Goal: Task Accomplishment & Management: Manage account settings

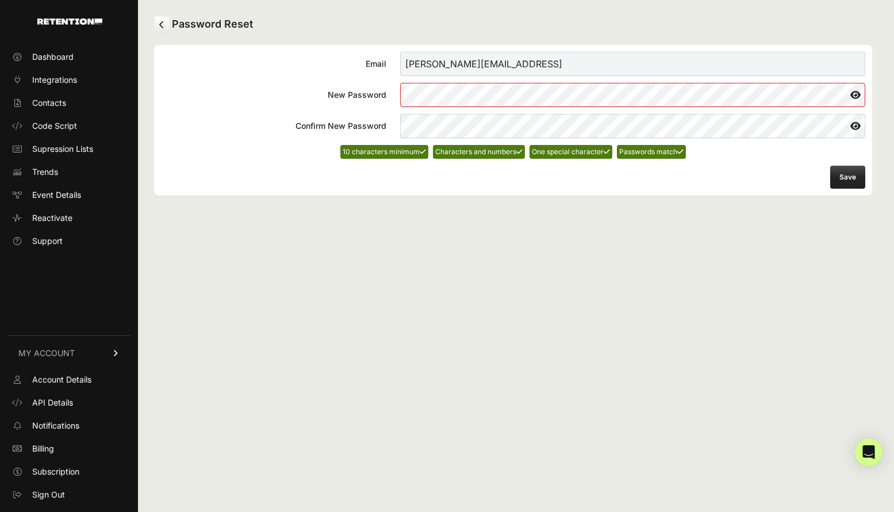
click at [843, 174] on button "Save" at bounding box center [848, 177] width 35 height 23
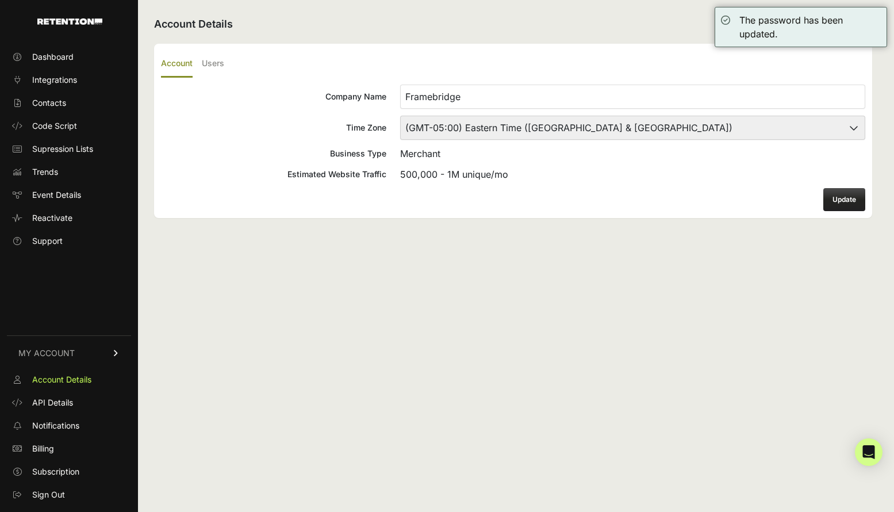
click at [504, 129] on select "(GMT-10:00) America/Adak (GMT-10:00) Hawaii (GMT-09:00) Alaska (GMT-09:00) Amer…" at bounding box center [632, 128] width 465 height 24
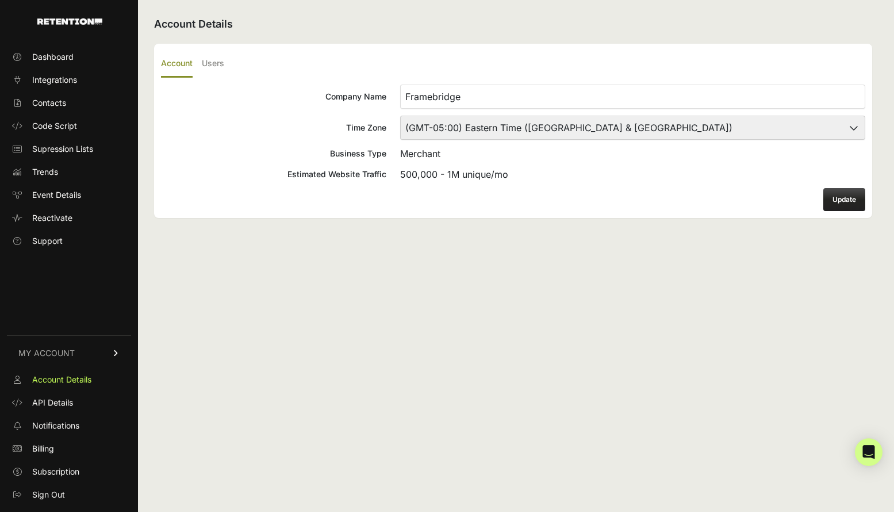
select select "Central Time (US & Canada)"
click at [400, 116] on select "(GMT-10:00) America/Adak (GMT-10:00) Hawaii (GMT-09:00) Alaska (GMT-09:00) Amer…" at bounding box center [632, 128] width 465 height 24
click at [834, 197] on button "Update" at bounding box center [845, 199] width 42 height 23
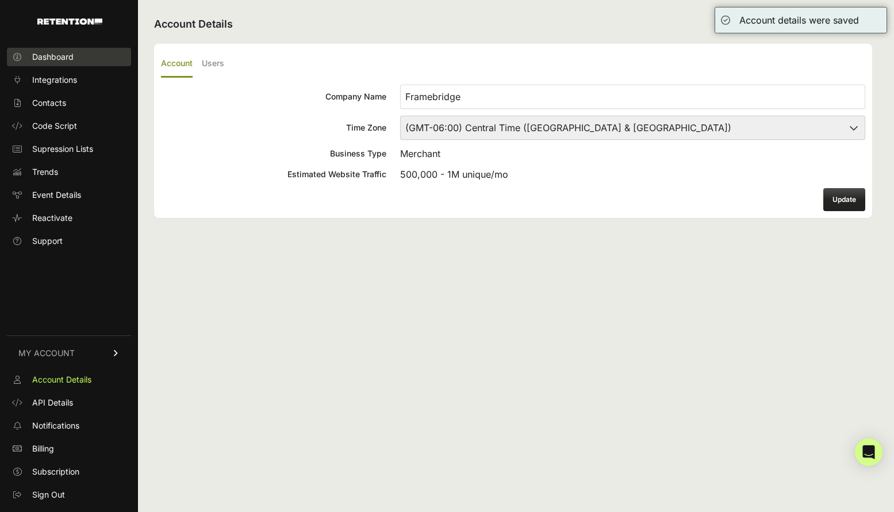
click at [68, 59] on span "Dashboard" at bounding box center [52, 57] width 41 height 12
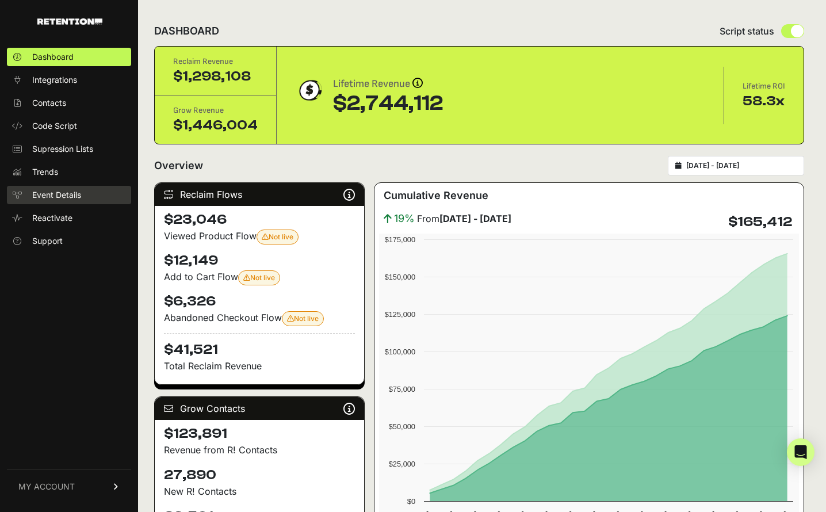
click at [64, 196] on span "Event Details" at bounding box center [56, 195] width 49 height 12
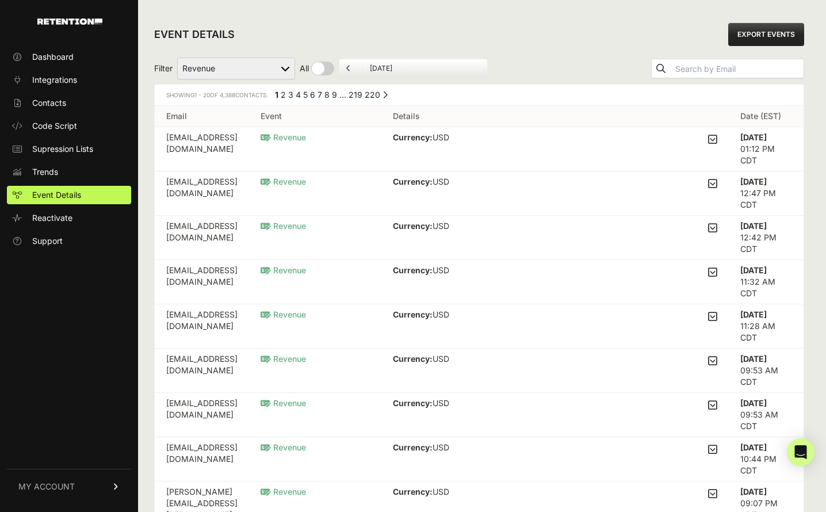
click at [280, 63] on select "Added to Cart Reclaim Checkout Started Reclaim Revenue Viewed Product Reclaim" at bounding box center [236, 69] width 118 height 22
select select "cart"
click at [178, 58] on select "Added to Cart Reclaim Checkout Started Reclaim Revenue Viewed Product Reclaim" at bounding box center [236, 69] width 118 height 22
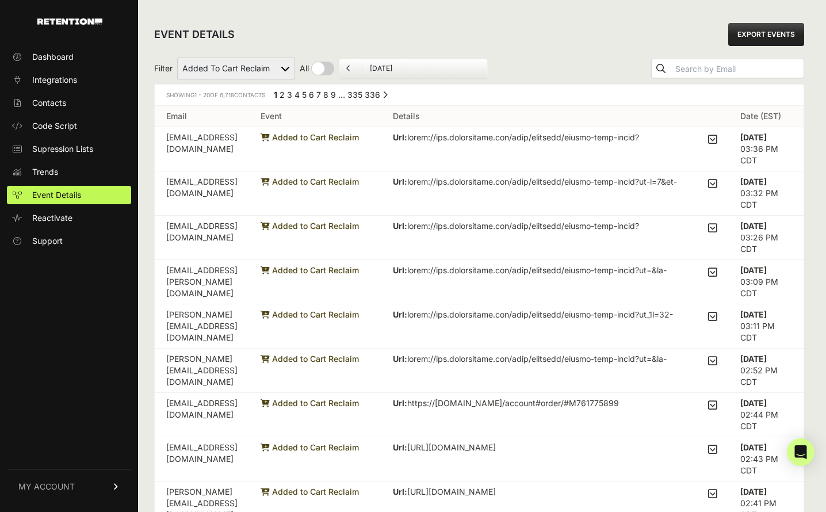
click at [270, 64] on select "Added to Cart Reclaim Checkout Started Reclaim Revenue Viewed Product Reclaim" at bounding box center [236, 69] width 118 height 22
select select "order_net_new"
click at [178, 58] on select "Added to Cart Reclaim Checkout Started Reclaim Revenue Viewed Product Reclaim" at bounding box center [236, 69] width 118 height 22
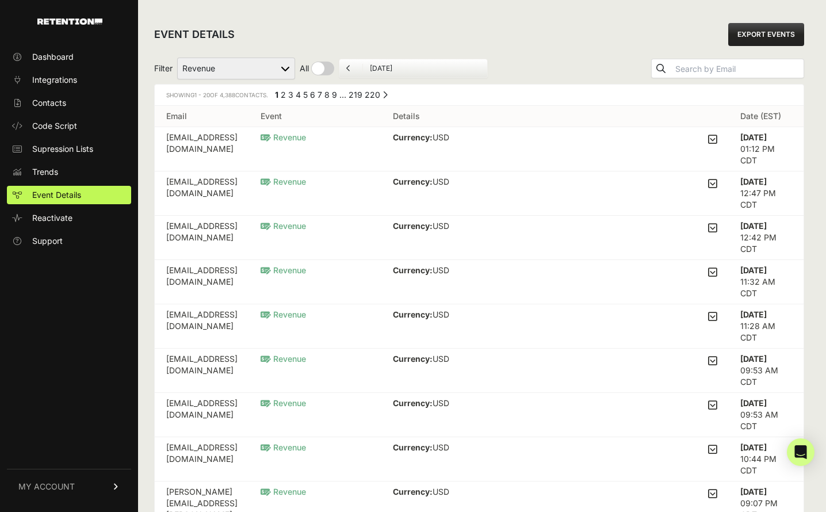
click at [214, 139] on td "[EMAIL_ADDRESS][DOMAIN_NAME]" at bounding box center [202, 149] width 94 height 44
click at [306, 136] on span "Revenue" at bounding box center [283, 137] width 45 height 10
click at [239, 138] on td "[EMAIL_ADDRESS][DOMAIN_NAME]" at bounding box center [202, 149] width 94 height 44
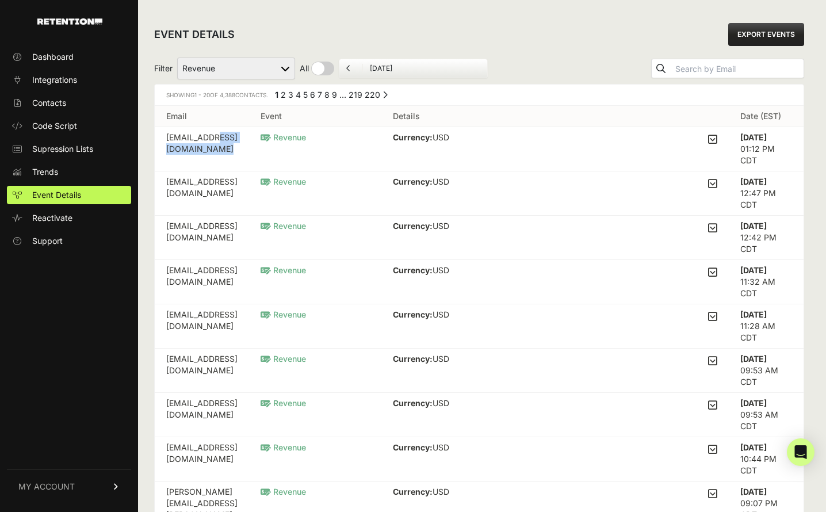
copy tr "[EMAIL_ADDRESS][DOMAIN_NAME]"
click at [48, 79] on span "Integrations" at bounding box center [54, 80] width 45 height 12
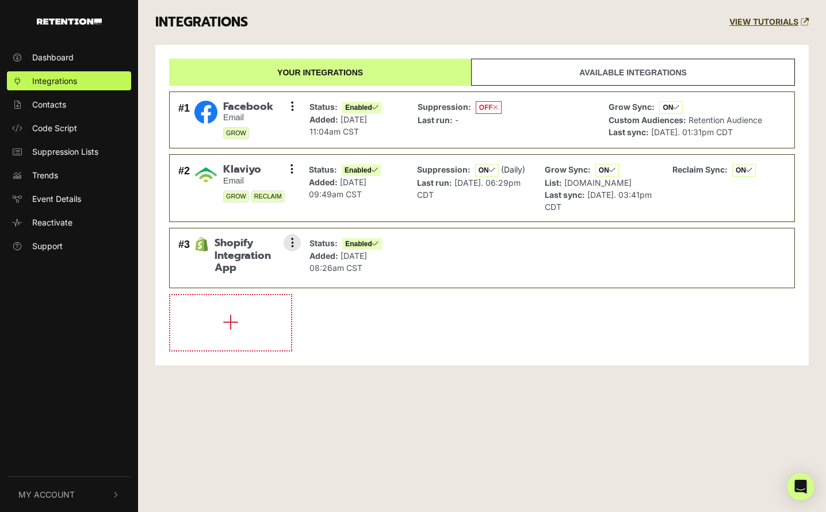
click at [198, 249] on img at bounding box center [201, 244] width 14 height 14
click at [240, 259] on span "Shopify Integration App" at bounding box center [254, 255] width 78 height 37
click at [212, 244] on div "#3 Shopify Integration App Settings Sync History Disable Check credentials Remo…" at bounding box center [236, 258] width 123 height 48
click at [410, 264] on li "#3 Shopify Integration App Settings Sync History Disable Check credentials Remo…" at bounding box center [482, 258] width 626 height 60
click at [62, 131] on span "Code Script" at bounding box center [54, 128] width 45 height 12
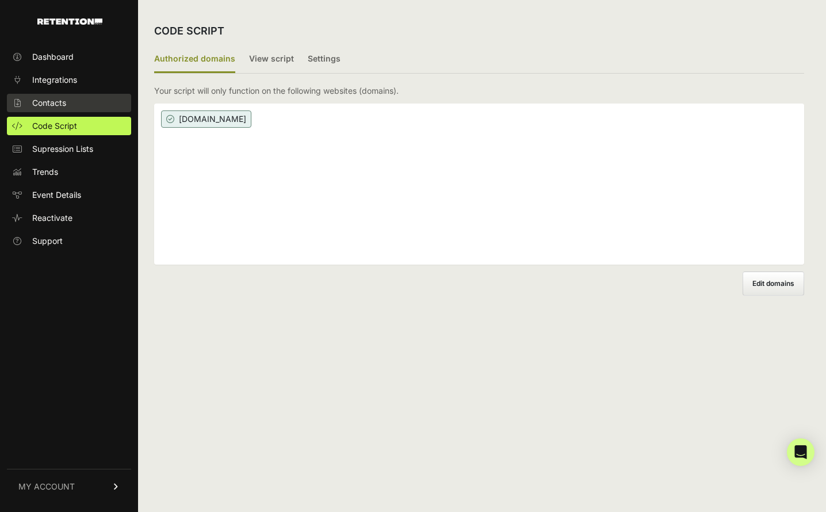
click at [66, 104] on span "Contacts" at bounding box center [49, 103] width 34 height 12
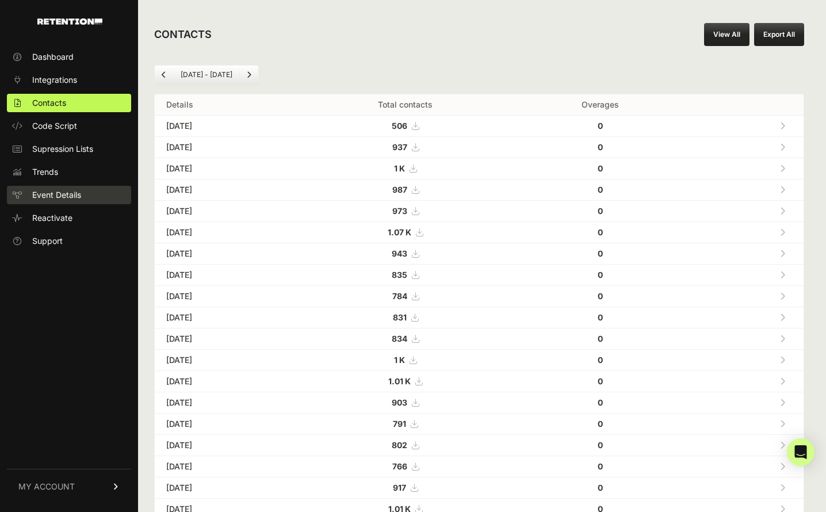
click at [63, 198] on span "Event Details" at bounding box center [56, 195] width 49 height 12
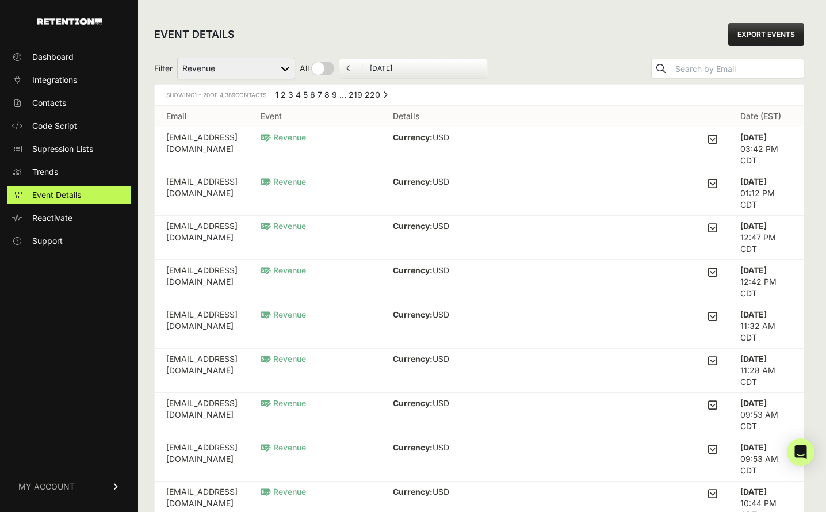
click at [242, 63] on select "Added to Cart Reclaim Checkout Started Reclaim Revenue Viewed Product Reclaim" at bounding box center [236, 69] width 118 height 22
click at [207, 137] on td "gmeiselwitz@hotmail.com" at bounding box center [202, 149] width 94 height 44
copy tr "gmeiselwitz@hotmail.com"
